Goal: Entertainment & Leisure: Consume media (video, audio)

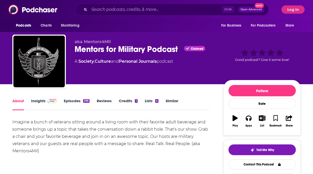
click at [71, 101] on link "Episodes 398" at bounding box center [77, 104] width 26 height 12
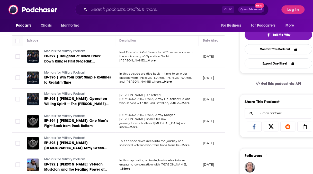
scroll to position [116, 0]
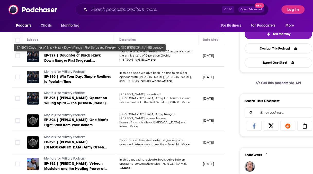
click at [79, 58] on span "EP-397 | Daughter of Black Hawk Down Ranger First Sergeant: Preserving 1SG [PER…" at bounding box center [72, 63] width 56 height 20
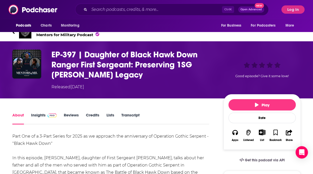
scroll to position [10, 0]
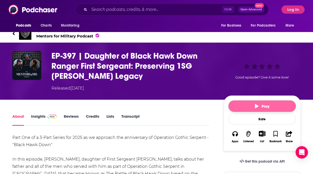
click at [265, 107] on span "Play" at bounding box center [262, 106] width 15 height 5
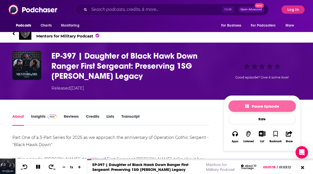
click at [264, 107] on span "Pause Episode" at bounding box center [262, 106] width 34 height 5
click at [267, 107] on span "Play" at bounding box center [262, 106] width 15 height 5
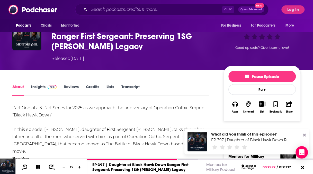
scroll to position [36, 0]
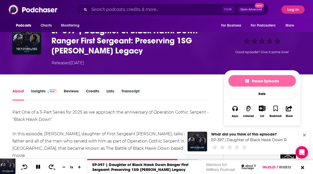
click at [261, 79] on span "Pause Episode" at bounding box center [262, 80] width 34 height 5
